Goal: Information Seeking & Learning: Learn about a topic

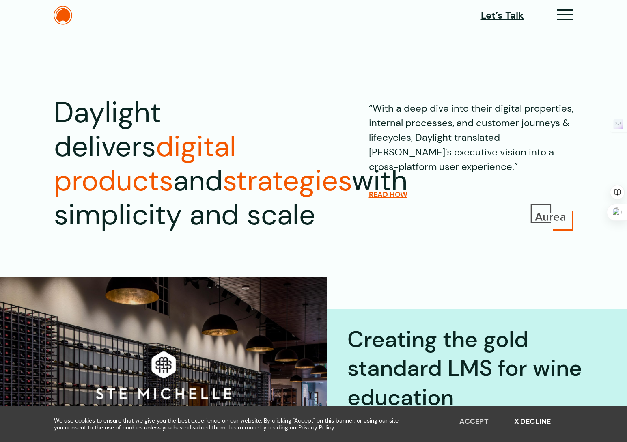
click at [473, 422] on button "Accept" at bounding box center [473, 421] width 29 height 9
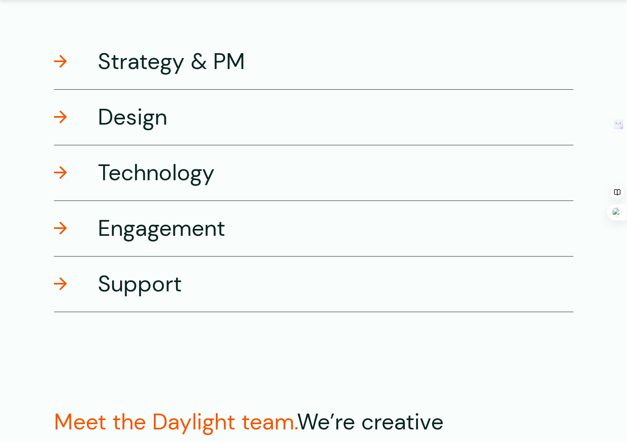
scroll to position [1418, 0]
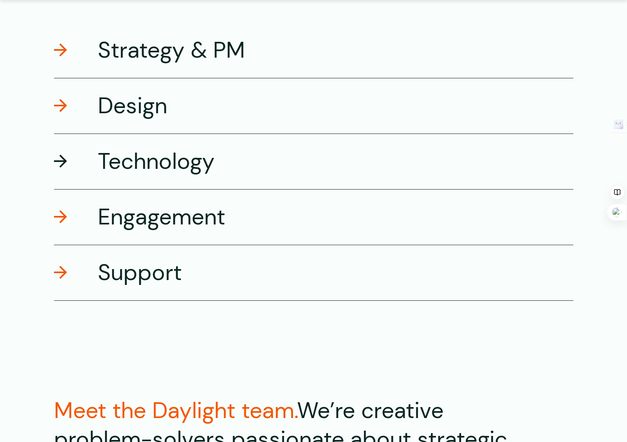
click at [467, 151] on div "Technology" at bounding box center [313, 161] width 519 height 56
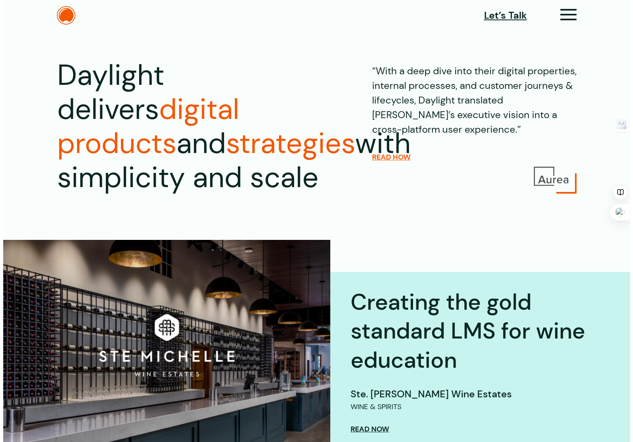
scroll to position [0, 0]
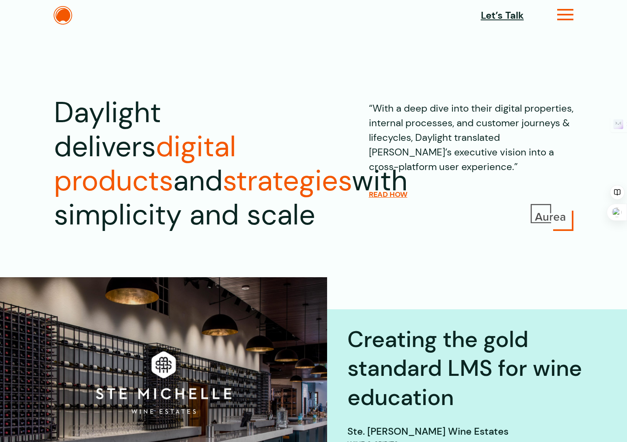
click at [567, 15] on icon at bounding box center [565, 18] width 17 height 9
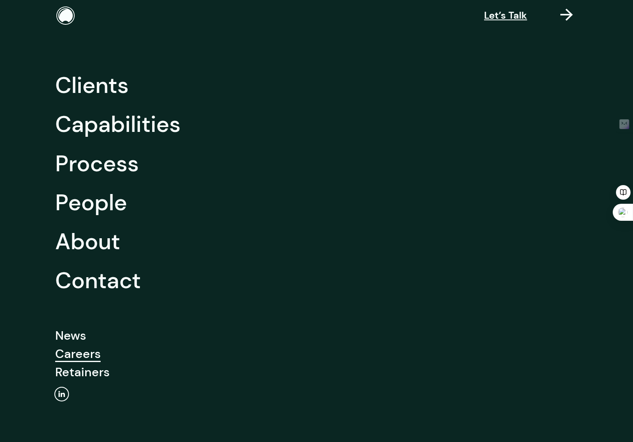
click at [69, 357] on link "Careers" at bounding box center [77, 353] width 45 height 18
